Goal: Task Accomplishment & Management: Manage account settings

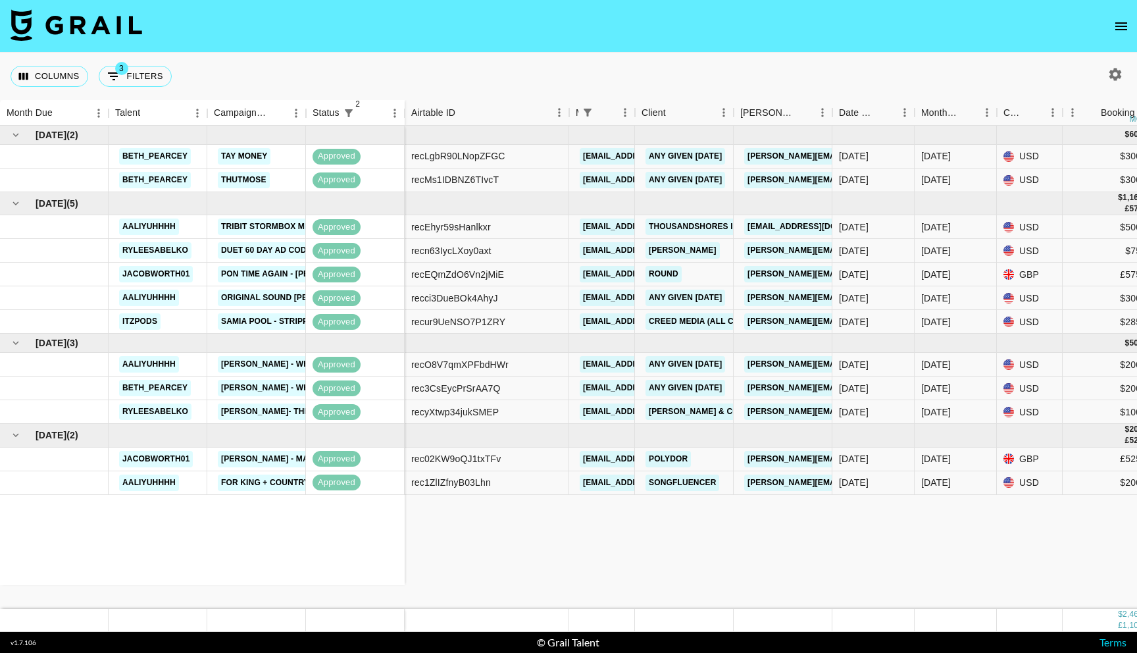
click at [1117, 29] on icon "open drawer" at bounding box center [1122, 26] width 12 height 8
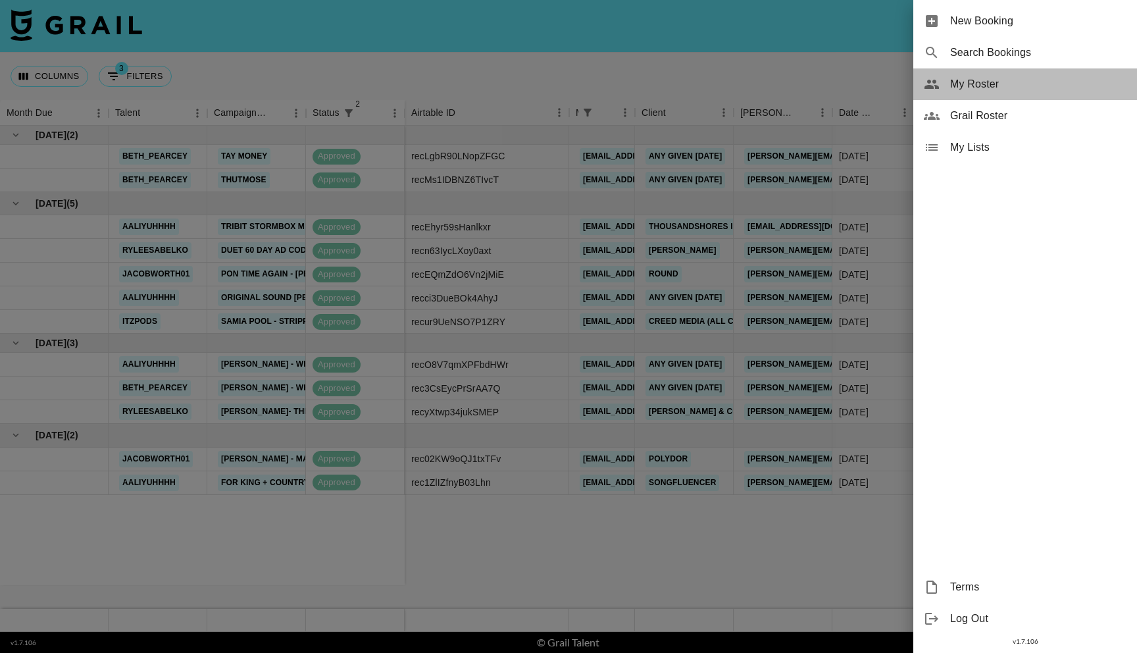
click at [959, 87] on span "My Roster" at bounding box center [1039, 84] width 176 height 16
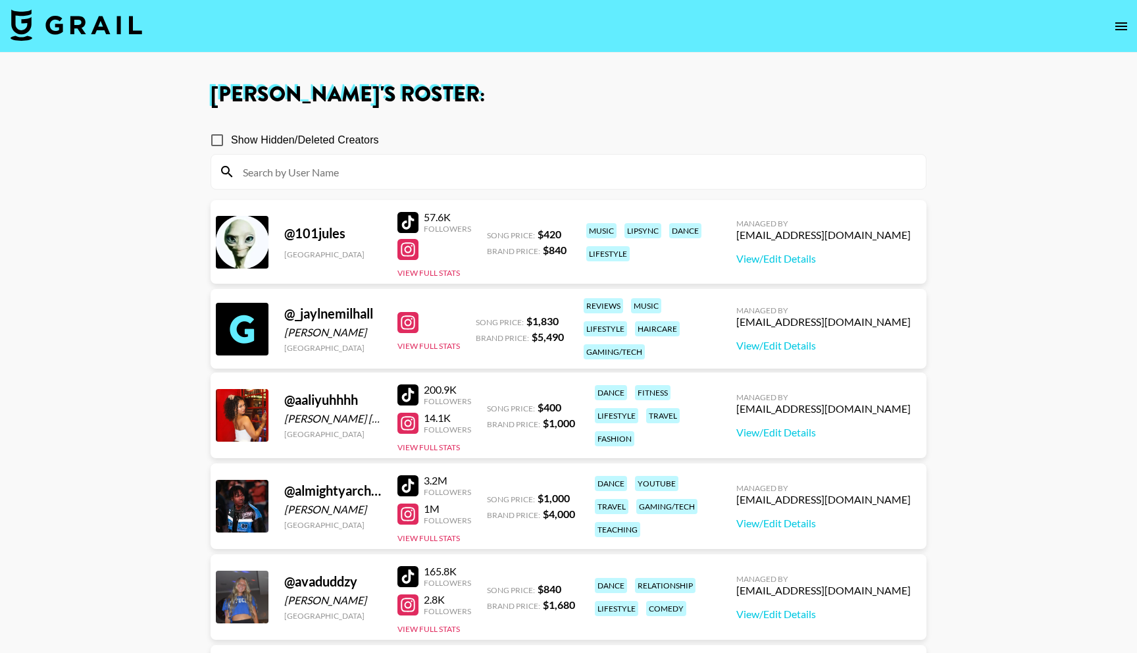
click at [354, 174] on input at bounding box center [576, 171] width 683 height 21
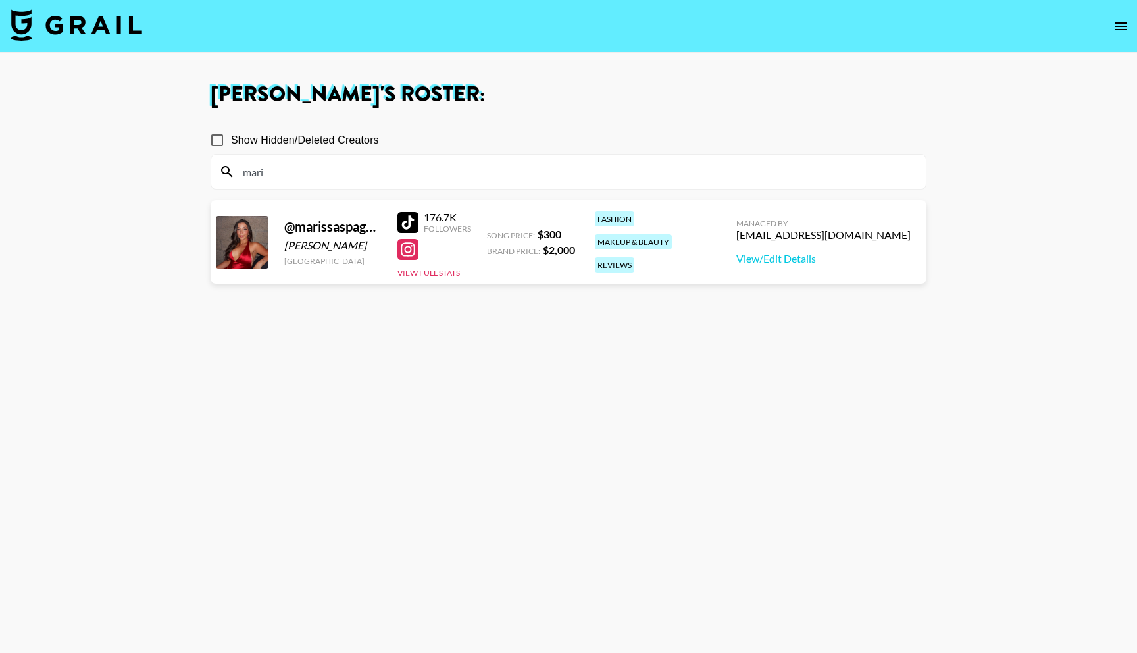
type input "mari"
click at [411, 220] on div at bounding box center [408, 222] width 21 height 21
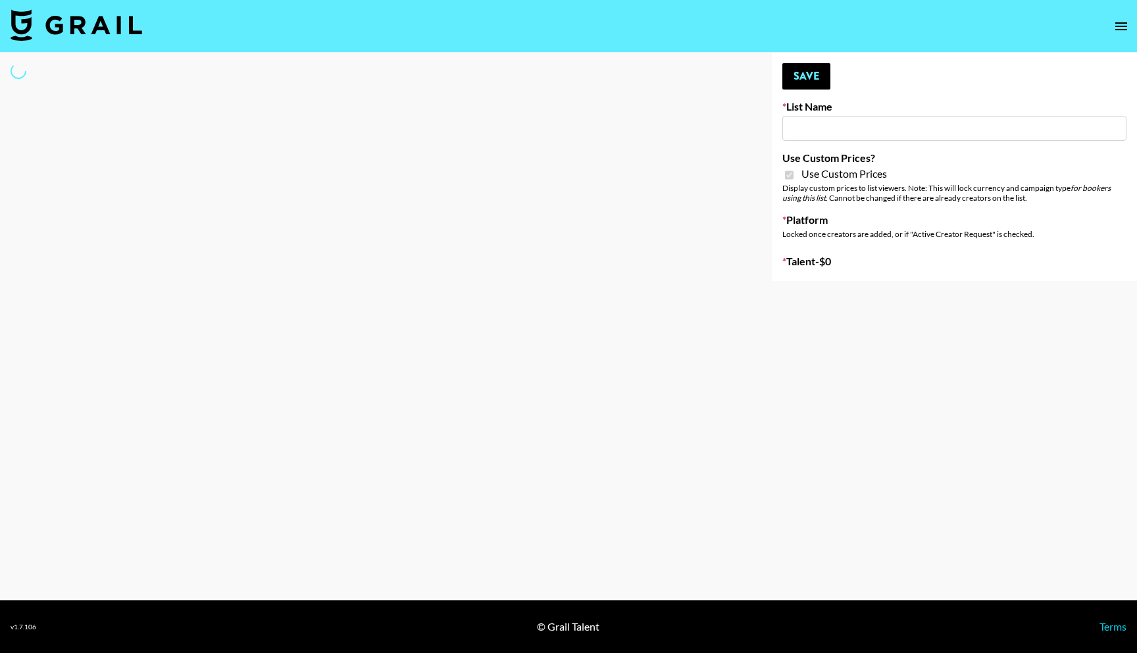
type input "Evry Jewels"
checkbox input "true"
select select "Brand"
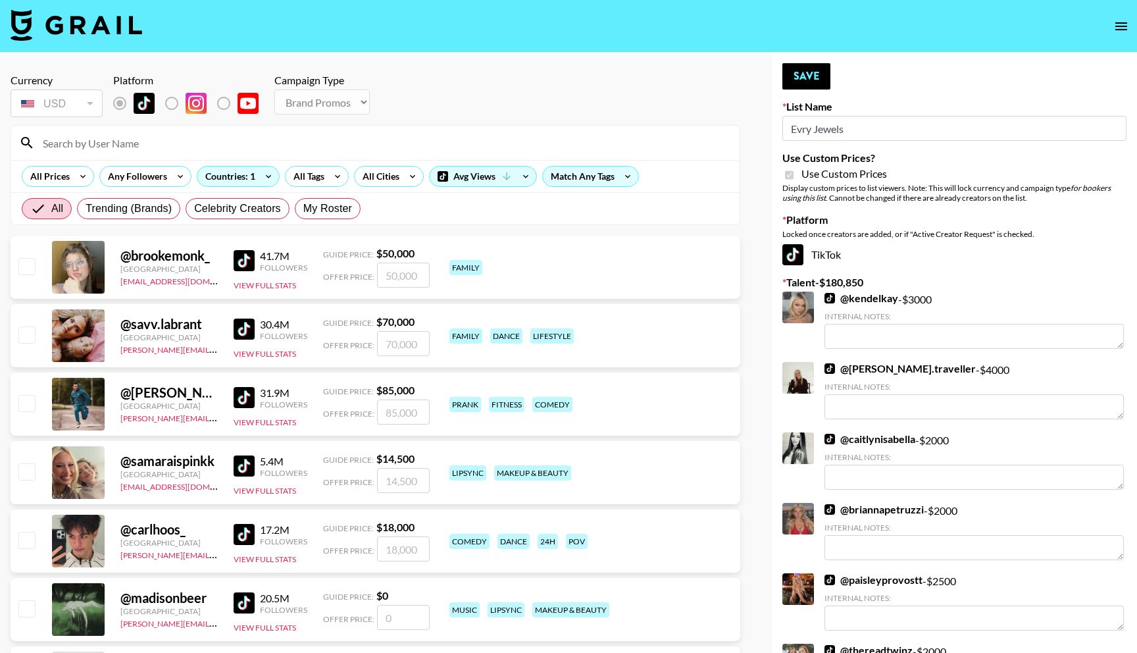
click at [246, 159] on div at bounding box center [375, 143] width 729 height 34
click at [249, 142] on input at bounding box center [383, 142] width 697 height 21
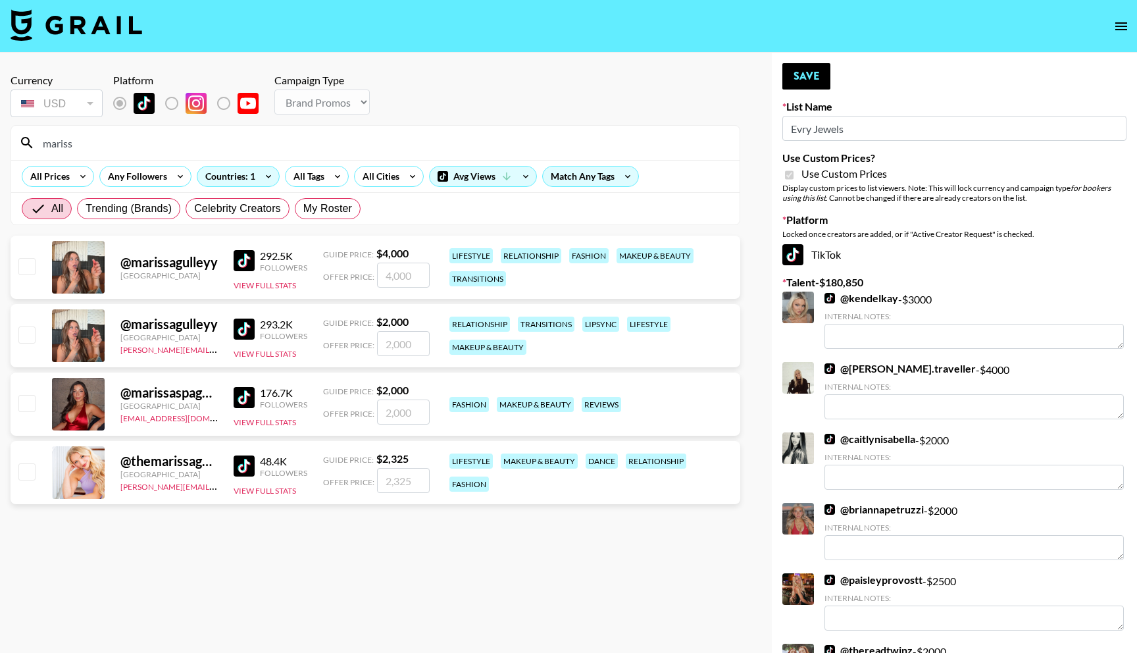
type input "mariss"
click at [26, 402] on input "checkbox" at bounding box center [26, 403] width 16 height 16
checkbox input "true"
type input "2000"
click at [810, 70] on button "Save" at bounding box center [807, 76] width 48 height 26
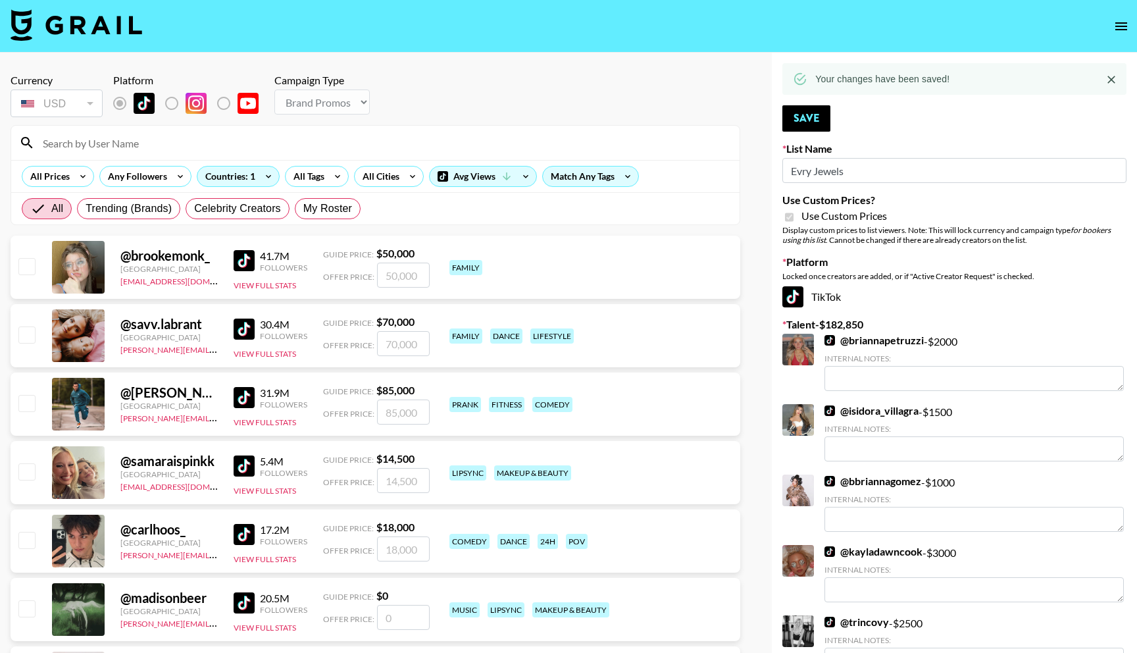
click at [171, 152] on input at bounding box center [383, 142] width 697 height 21
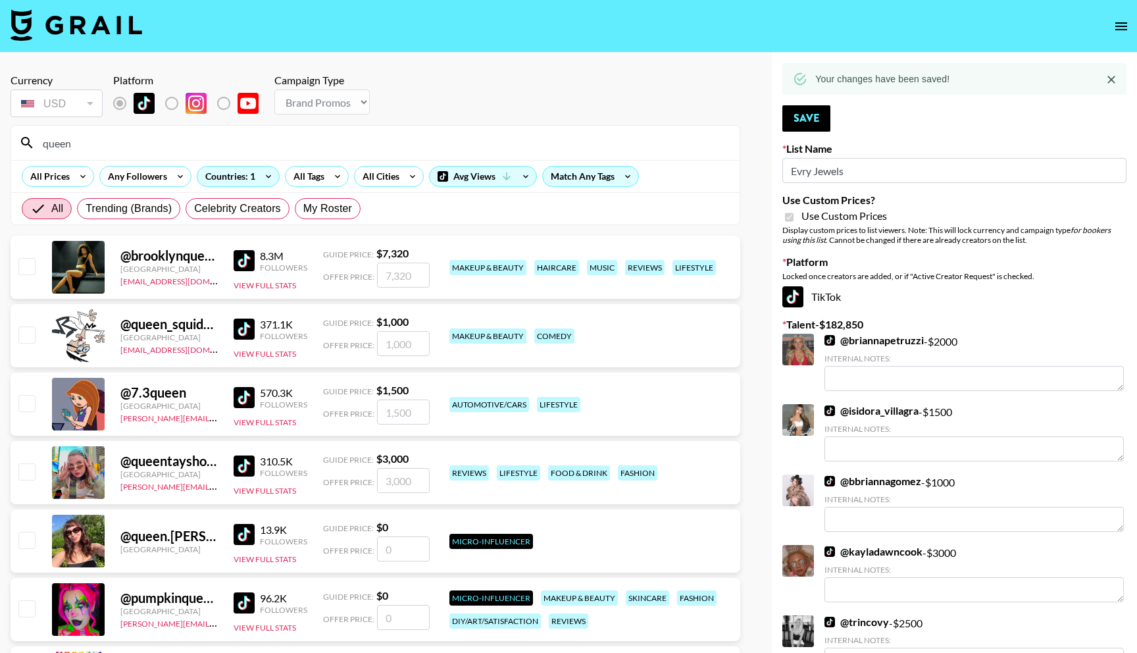
type input "queen"
click at [17, 262] on div at bounding box center [26, 267] width 20 height 22
click at [29, 263] on input "checkbox" at bounding box center [26, 266] width 16 height 16
checkbox input "true"
type input "7320"
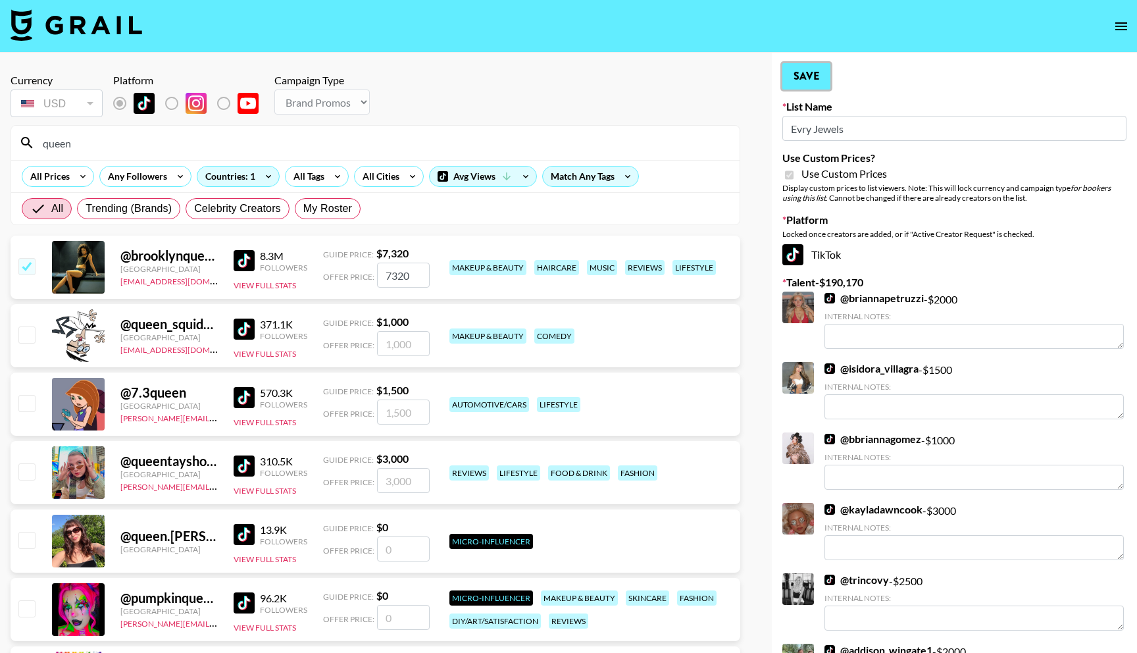
click at [816, 81] on button "Save" at bounding box center [807, 76] width 48 height 26
